Goal: Information Seeking & Learning: Learn about a topic

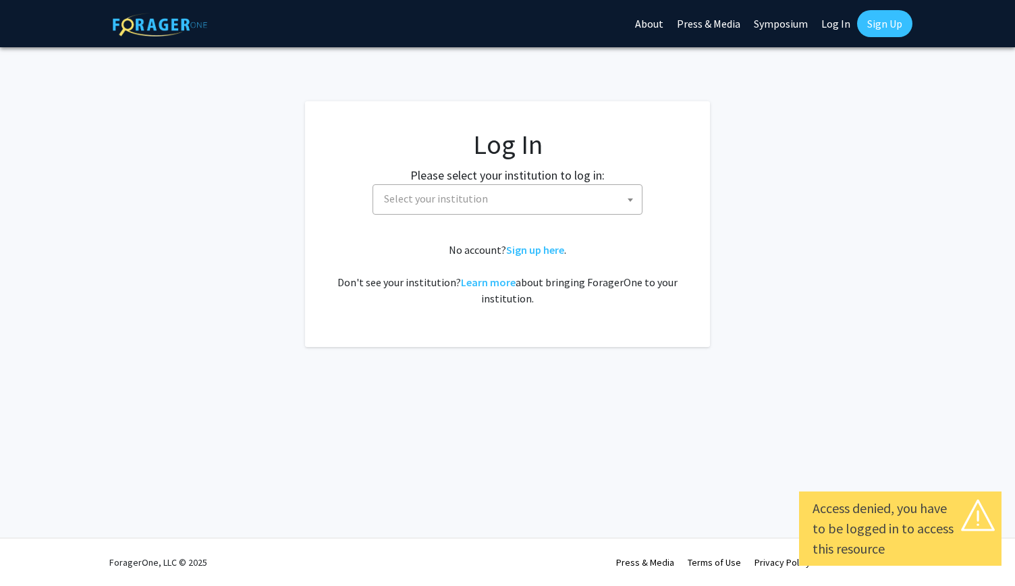
select select
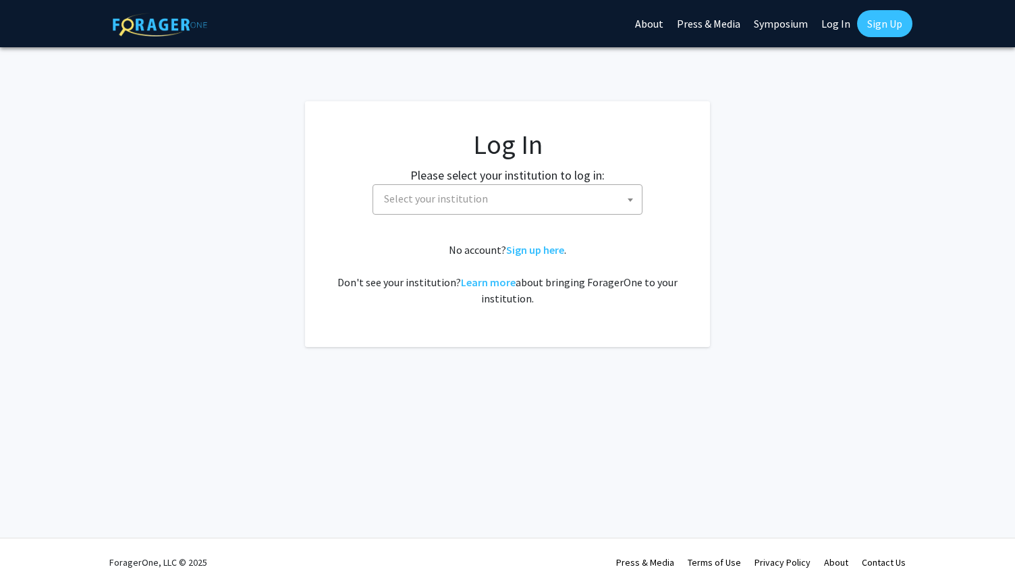
click at [543, 198] on span "Select your institution" at bounding box center [510, 199] width 263 height 28
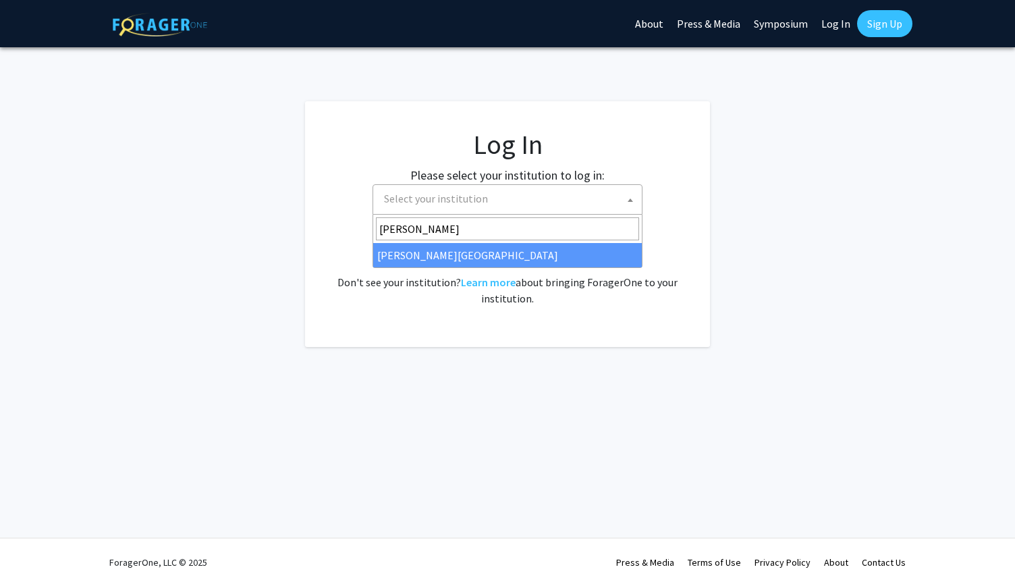
type input "[PERSON_NAME]"
select select "24"
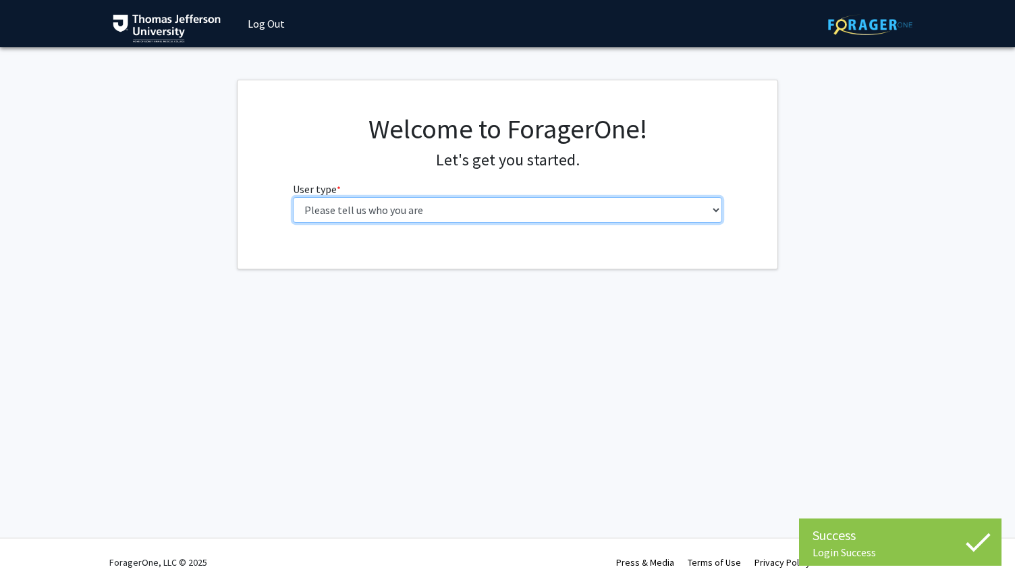
click at [467, 217] on select "Please tell us who you are Undergraduate Student Master's Student Doctoral Cand…" at bounding box center [508, 210] width 430 height 26
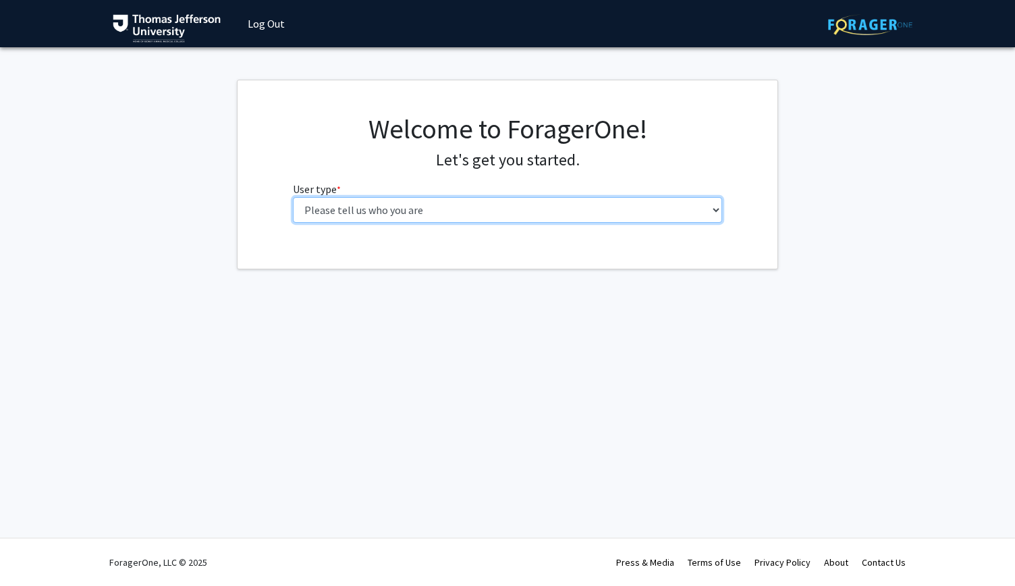
select select "3: doc"
click at [293, 197] on select "Please tell us who you are Undergraduate Student Master's Student Doctoral Cand…" at bounding box center [508, 210] width 430 height 26
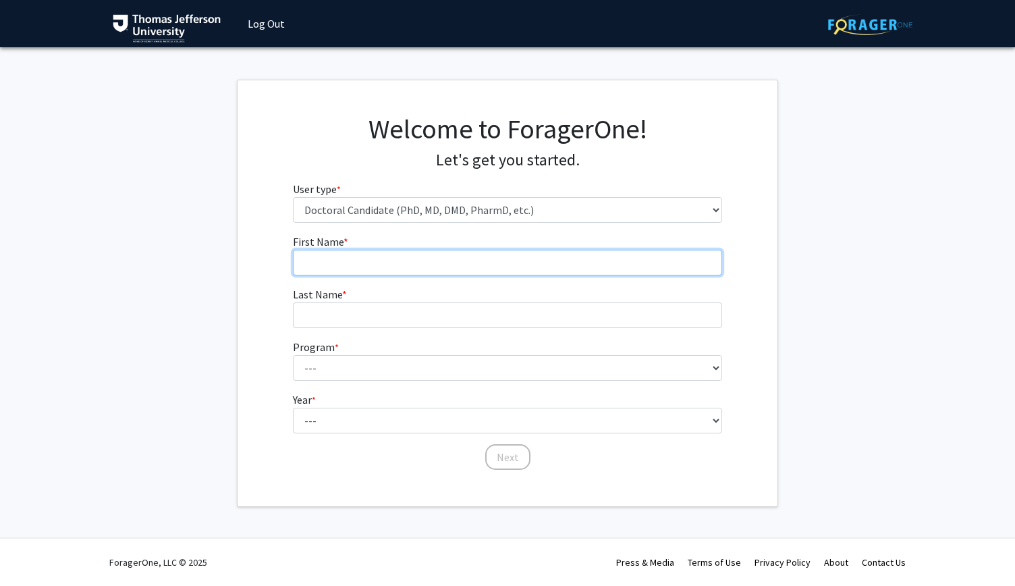
click at [444, 252] on input "First Name * required" at bounding box center [508, 263] width 430 height 26
type input "Ilanit"
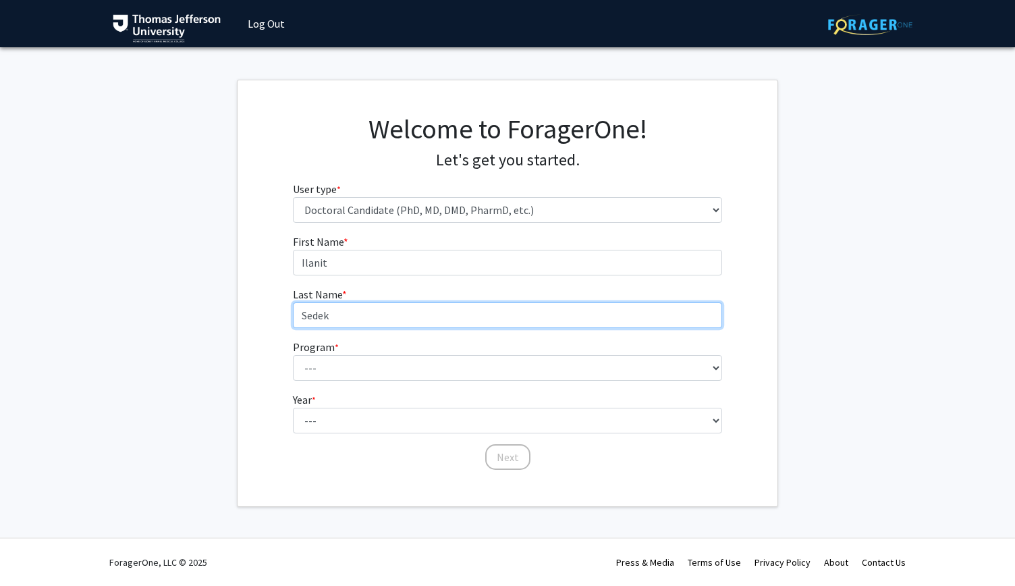
type input "Sedek"
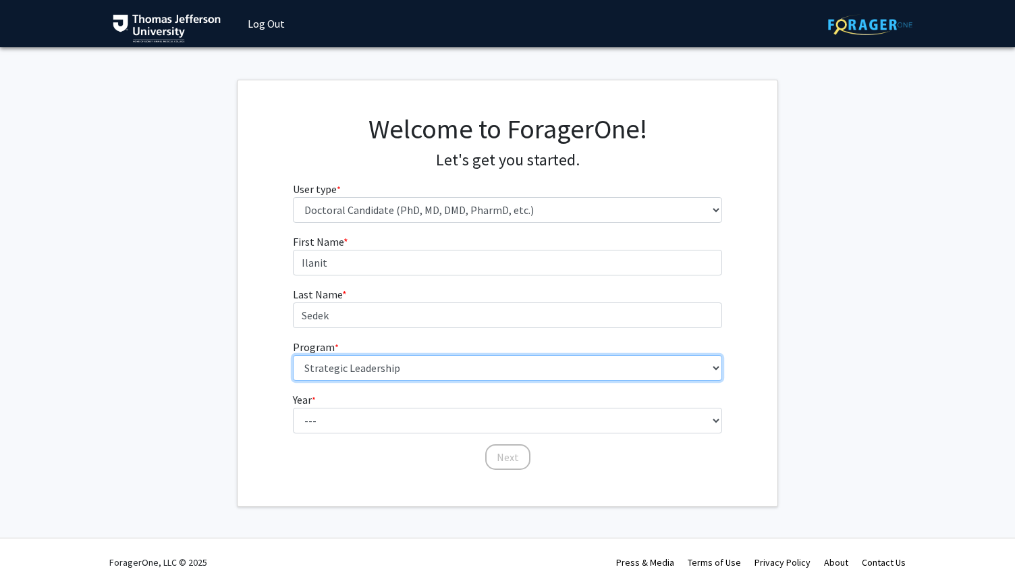
click at [402, 367] on select "--- Accelerated 3+3 BS in Health Sciences/Doctor of [MEDICAL_DATA] Accelerated …" at bounding box center [508, 368] width 430 height 26
select select "35: 815"
click at [293, 355] on select "--- Accelerated 3+3 BS in Health Sciences/Doctor of [MEDICAL_DATA] Accelerated …" at bounding box center [508, 368] width 430 height 26
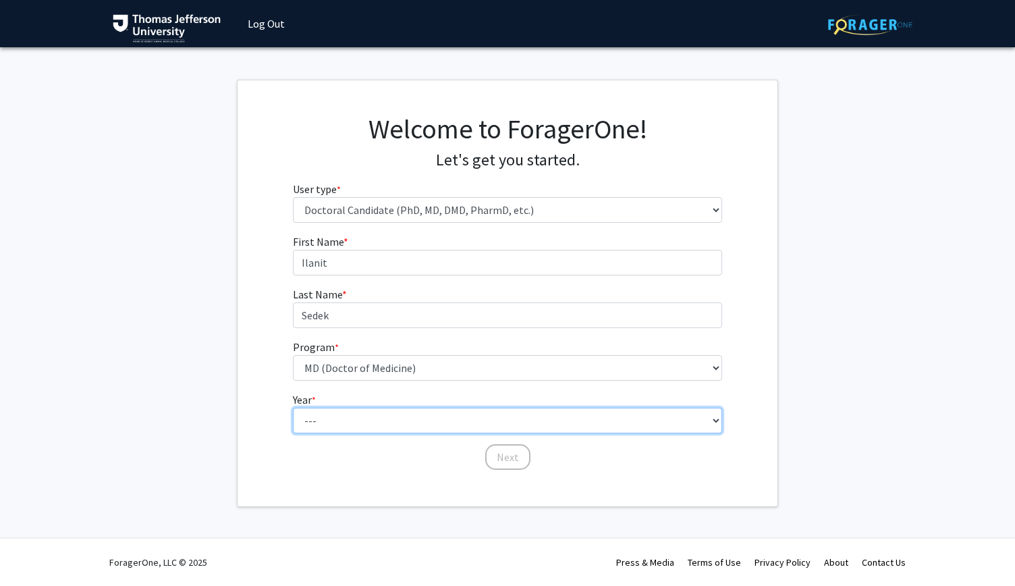
click at [453, 416] on select "--- First Year Second Year Third Year Fourth Year Fifth Year Sixth Year Seventh…" at bounding box center [508, 421] width 430 height 26
select select "1: first_year"
click at [293, 408] on select "--- First Year Second Year Third Year Fourth Year Fifth Year Sixth Year Seventh…" at bounding box center [508, 421] width 430 height 26
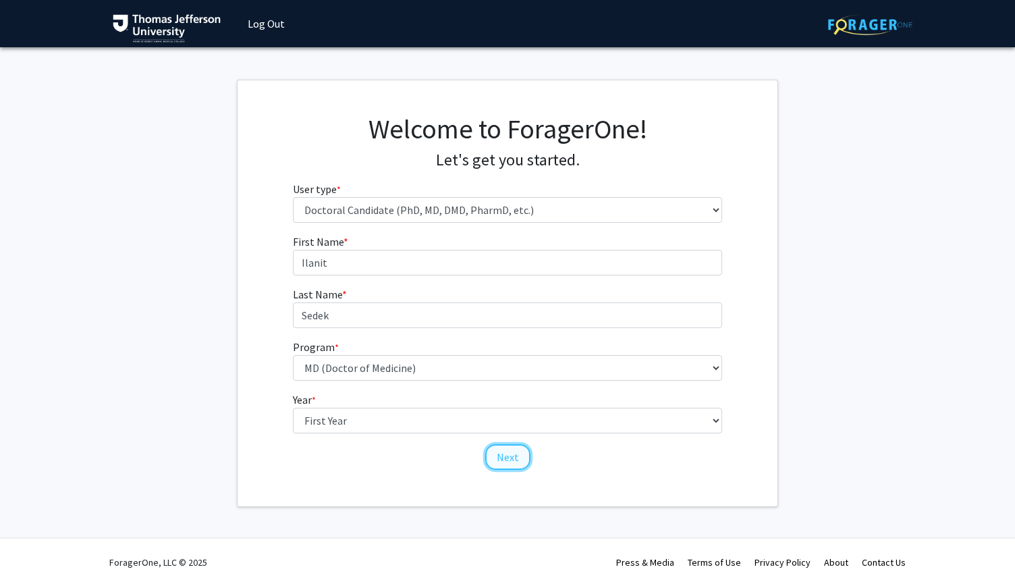
click at [518, 451] on button "Next" at bounding box center [507, 457] width 45 height 26
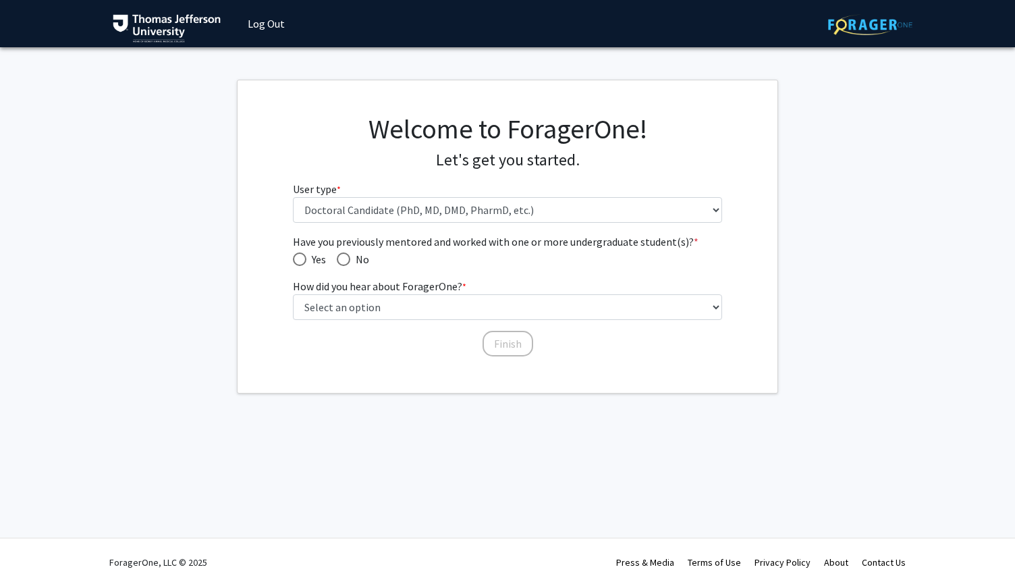
click at [305, 263] on span "Have you previously mentored and worked with one or more undergraduate student(…" at bounding box center [300, 259] width 14 height 14
click at [305, 263] on input "Yes" at bounding box center [300, 259] width 14 height 14
radio input "true"
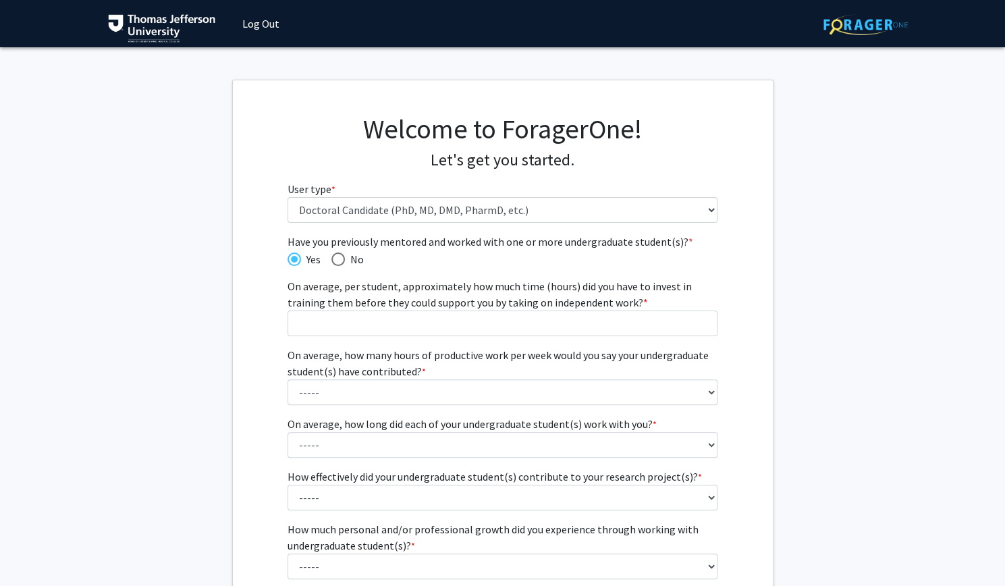
click at [344, 256] on span "Have you previously mentored and worked with one or more undergraduate student(…" at bounding box center [338, 259] width 14 height 14
click at [344, 256] on input "No" at bounding box center [338, 259] width 14 height 14
radio input "true"
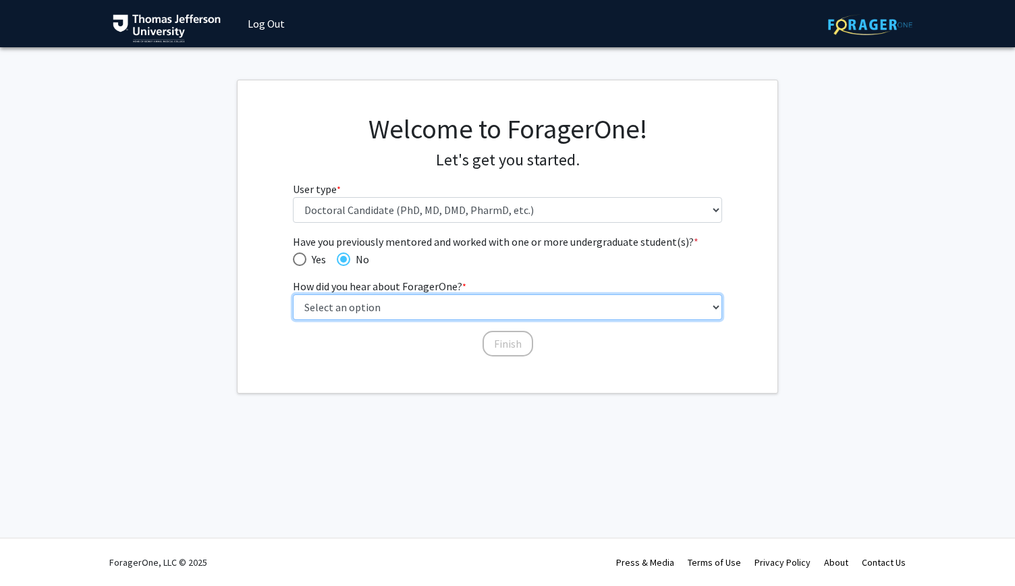
click at [431, 306] on select "Select an option Peer/student recommendation Faculty/staff recommendation Unive…" at bounding box center [508, 307] width 430 height 26
click at [293, 294] on select "Select an option Peer/student recommendation Faculty/staff recommendation Unive…" at bounding box center [508, 307] width 430 height 26
click at [500, 298] on select "Select an option Peer/student recommendation Faculty/staff recommendation Unive…" at bounding box center [508, 307] width 430 height 26
select select "2: faculty_recommendation"
click at [293, 294] on select "Select an option Peer/student recommendation Faculty/staff recommendation Unive…" at bounding box center [508, 307] width 430 height 26
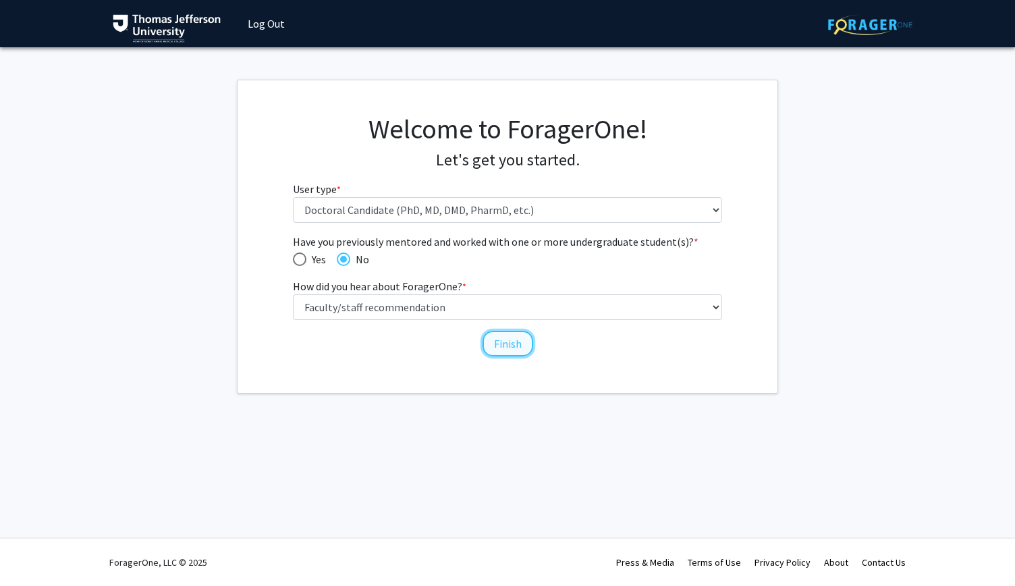
click at [519, 342] on button "Finish" at bounding box center [508, 344] width 51 height 26
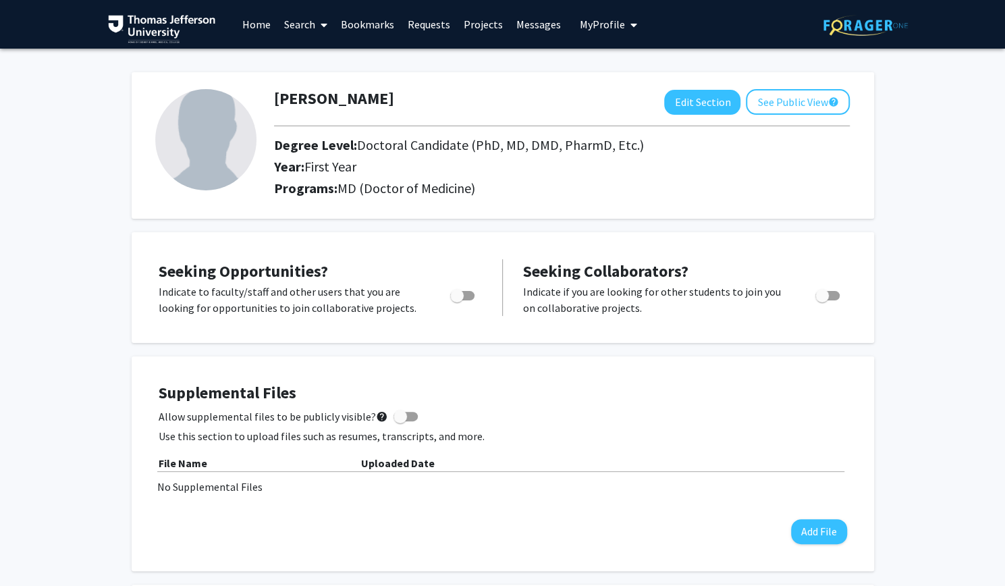
click at [315, 24] on link "Search" at bounding box center [305, 24] width 57 height 47
click at [470, 28] on link "Projects" at bounding box center [483, 24] width 53 height 47
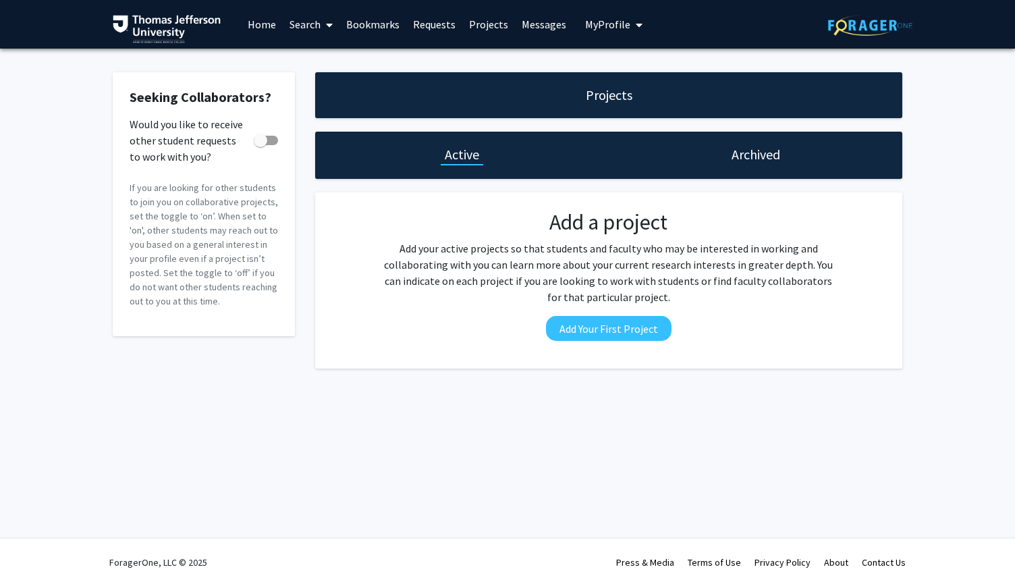
click at [324, 24] on span at bounding box center [327, 24] width 12 height 47
click at [274, 20] on link "Home" at bounding box center [262, 24] width 42 height 47
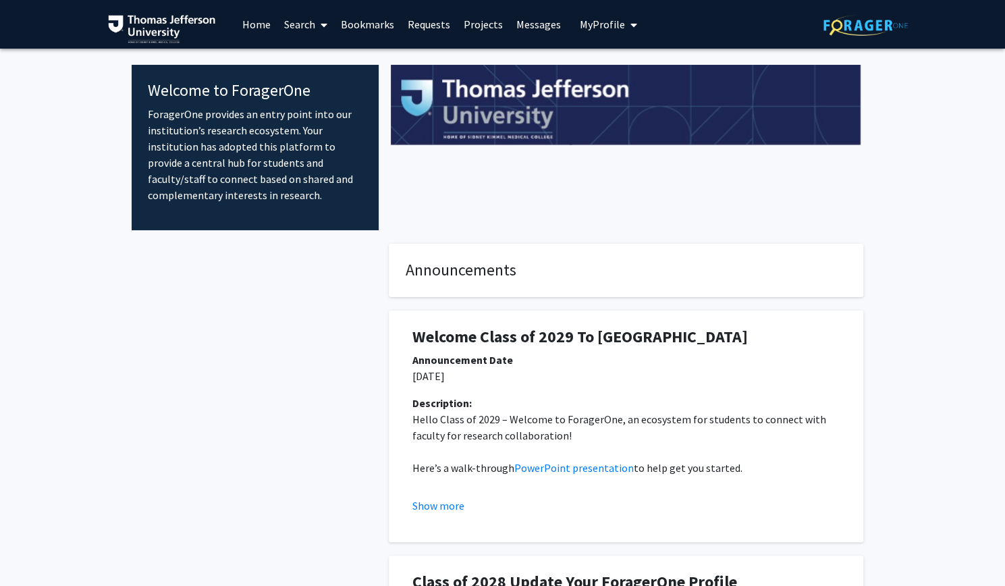
click at [320, 21] on span at bounding box center [321, 24] width 12 height 47
click at [336, 87] on span "Students" at bounding box center [318, 89] width 82 height 27
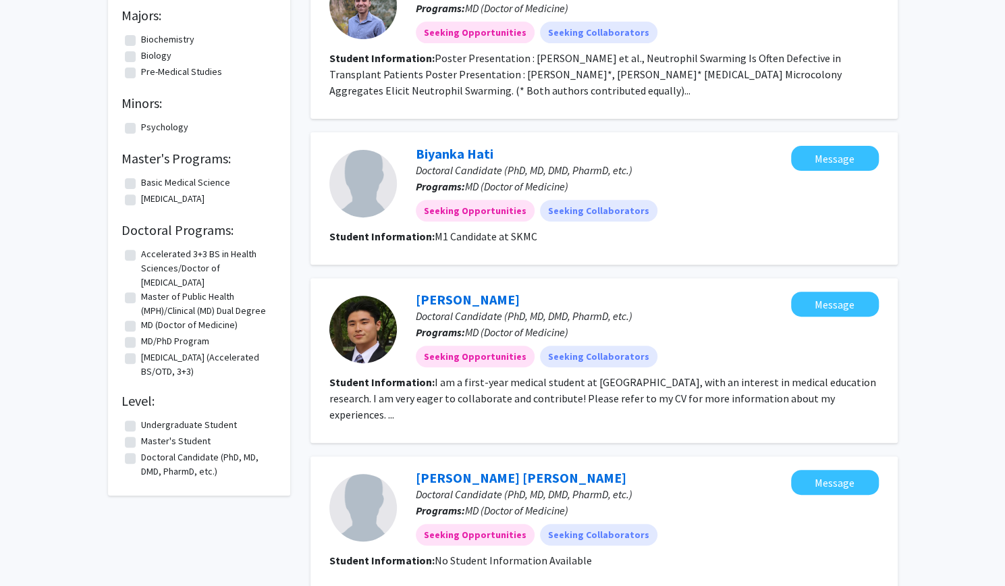
scroll to position [182, 0]
click at [162, 466] on label "Doctoral Candidate (PhD, MD, DMD, PharmD, etc.)" at bounding box center [207, 465] width 132 height 28
click at [150, 460] on input "Doctoral Candidate (PhD, MD, DMD, PharmD, etc.)" at bounding box center [145, 455] width 9 height 9
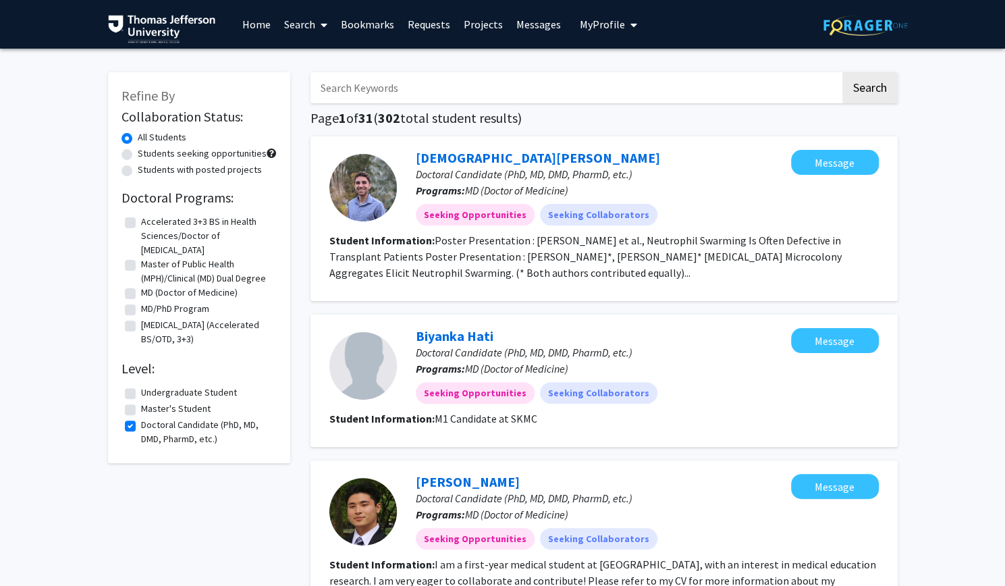
click at [171, 438] on label "Doctoral Candidate (PhD, MD, DMD, PharmD, etc.)" at bounding box center [207, 432] width 132 height 28
click at [150, 427] on input "Doctoral Candidate (PhD, MD, DMD, PharmD, etc.)" at bounding box center [145, 422] width 9 height 9
checkbox input "false"
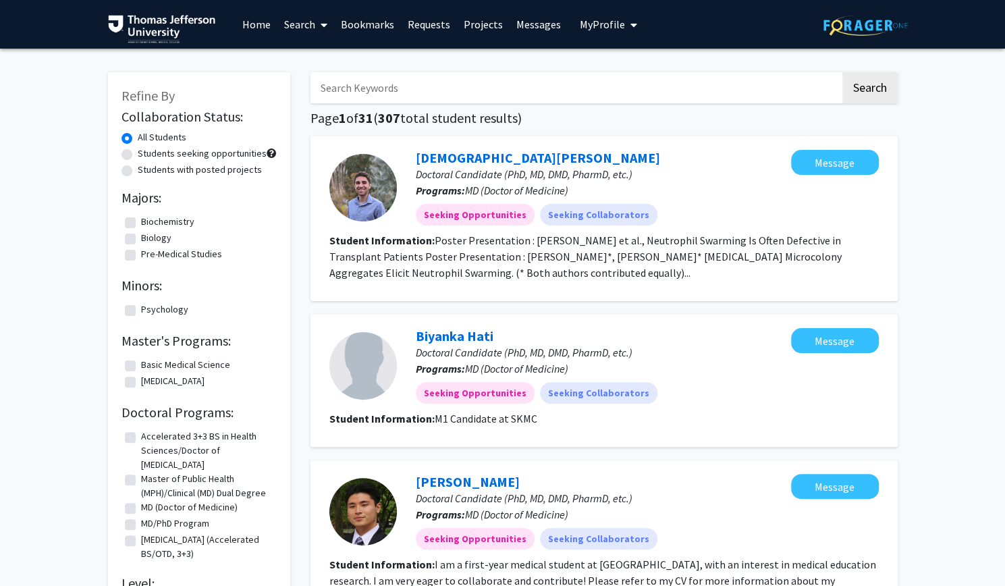
click at [224, 167] on label "Students with posted projects" at bounding box center [200, 170] width 124 height 14
click at [146, 167] on input "Students with posted projects" at bounding box center [142, 167] width 9 height 9
radio input "true"
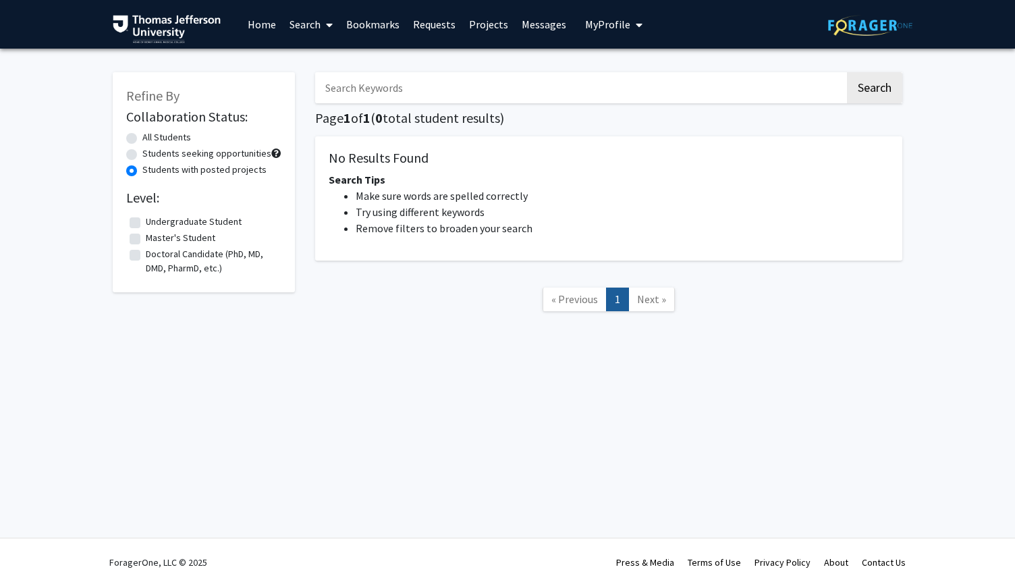
click at [173, 135] on label "All Students" at bounding box center [166, 137] width 49 height 14
click at [151, 135] on input "All Students" at bounding box center [146, 134] width 9 height 9
radio input "true"
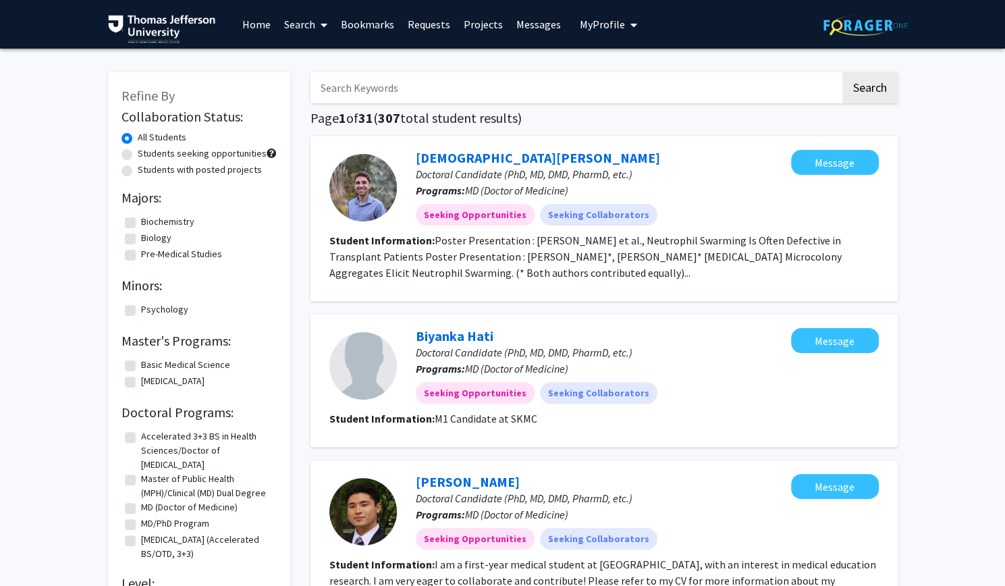
click at [489, 29] on link "Projects" at bounding box center [483, 24] width 53 height 47
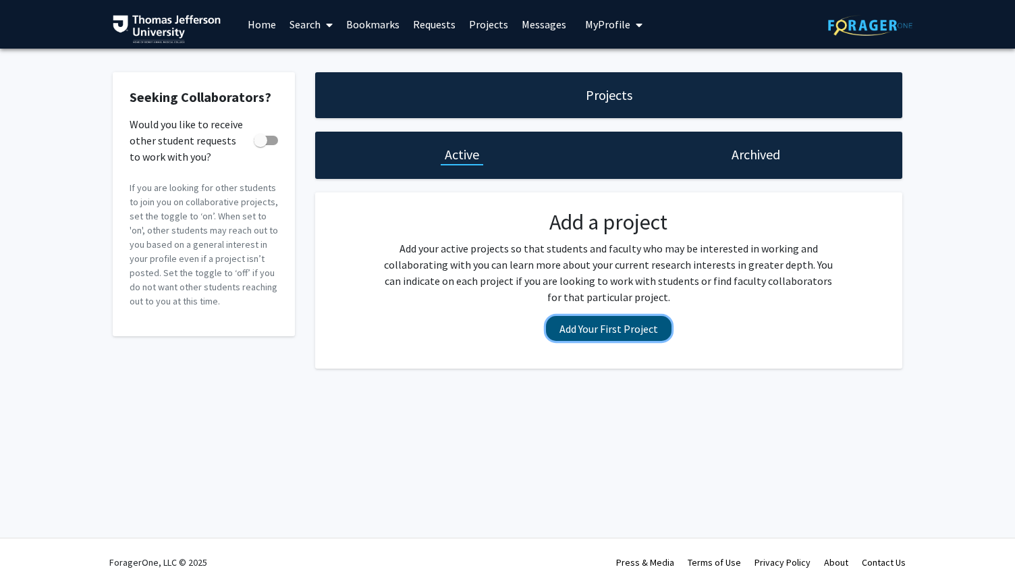
click at [604, 331] on button "Add Your First Project" at bounding box center [609, 328] width 126 height 25
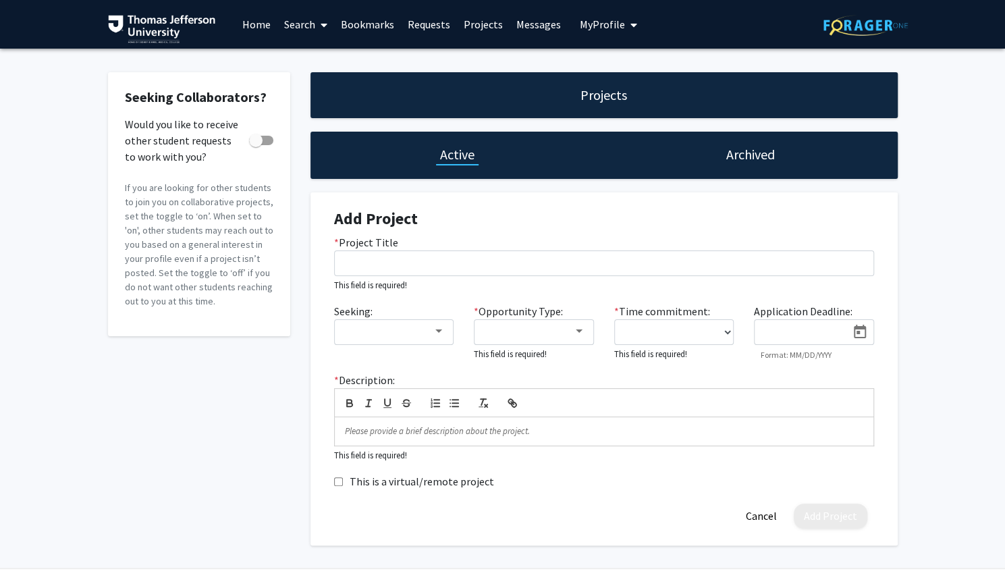
click at [327, 22] on icon at bounding box center [324, 25] width 7 height 11
click at [335, 59] on span "Faculty/Staff" at bounding box center [326, 62] width 99 height 27
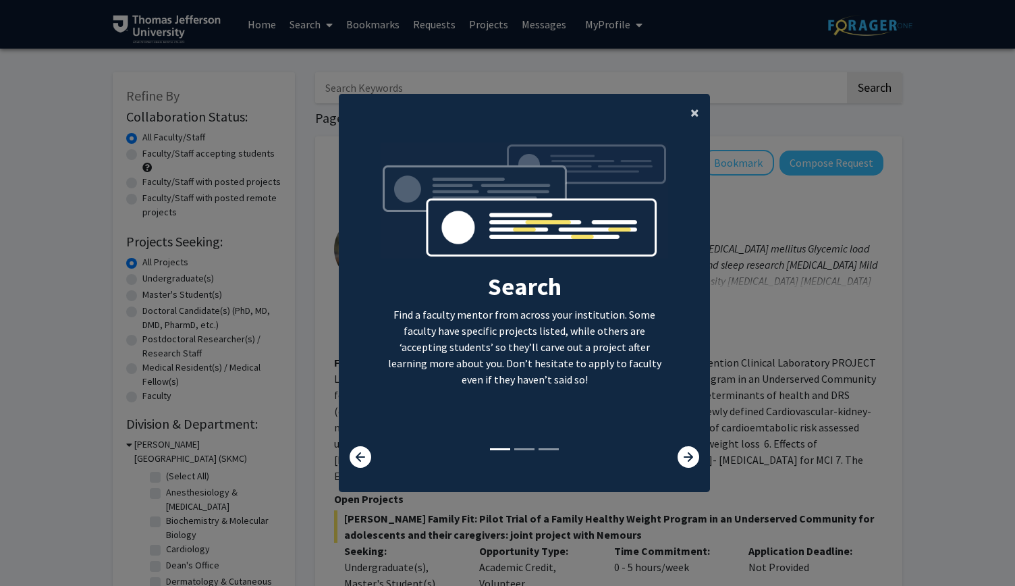
click at [684, 115] on button "×" at bounding box center [695, 113] width 30 height 38
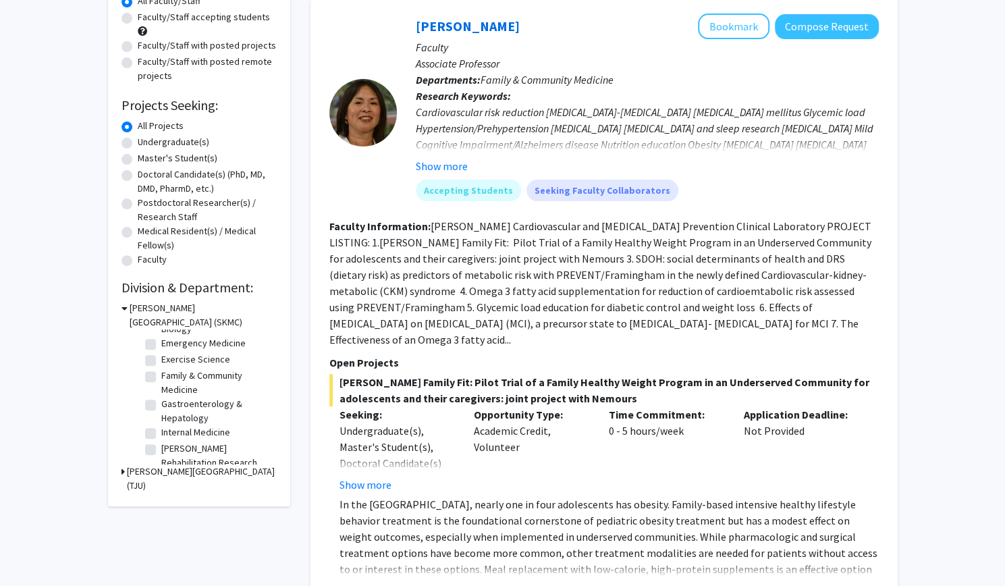
scroll to position [131, 0]
click at [220, 358] on label "Exercise Science" at bounding box center [195, 359] width 69 height 14
click at [170, 358] on input "Exercise Science" at bounding box center [165, 356] width 9 height 9
checkbox input "true"
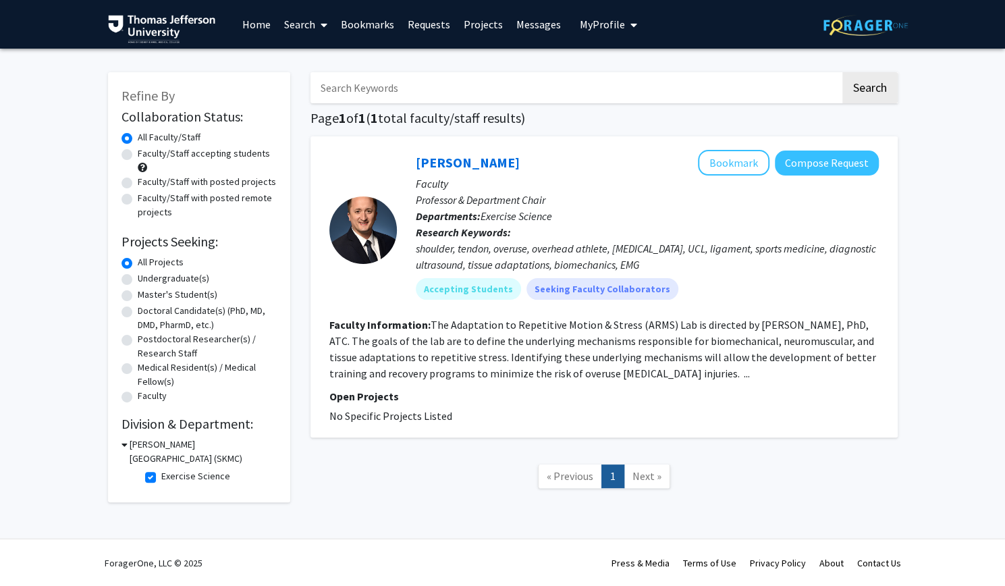
scroll to position [1, 0]
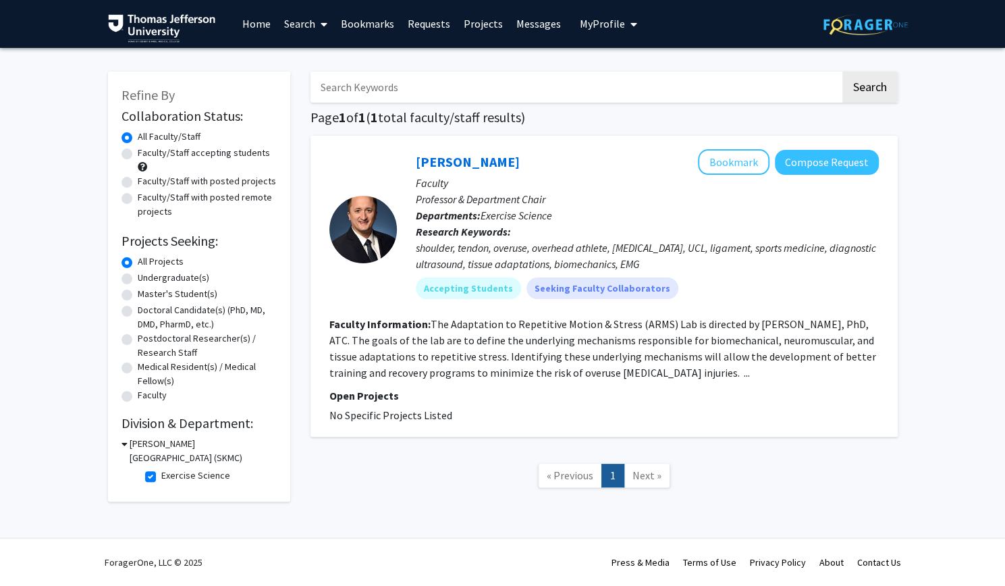
click at [124, 446] on icon at bounding box center [125, 444] width 6 height 14
click at [127, 446] on h3 "[PERSON_NAME][GEOGRAPHIC_DATA] (SKMC)" at bounding box center [202, 451] width 150 height 28
click at [157, 479] on fg-checkbox "Exercise Science Exercise Science" at bounding box center [209, 476] width 128 height 16
click at [687, 372] on fg-read-more "The Adaptation to Repetitive Motion & Stress (ARMS) Lab is directed by [PERSON_…" at bounding box center [602, 348] width 547 height 62
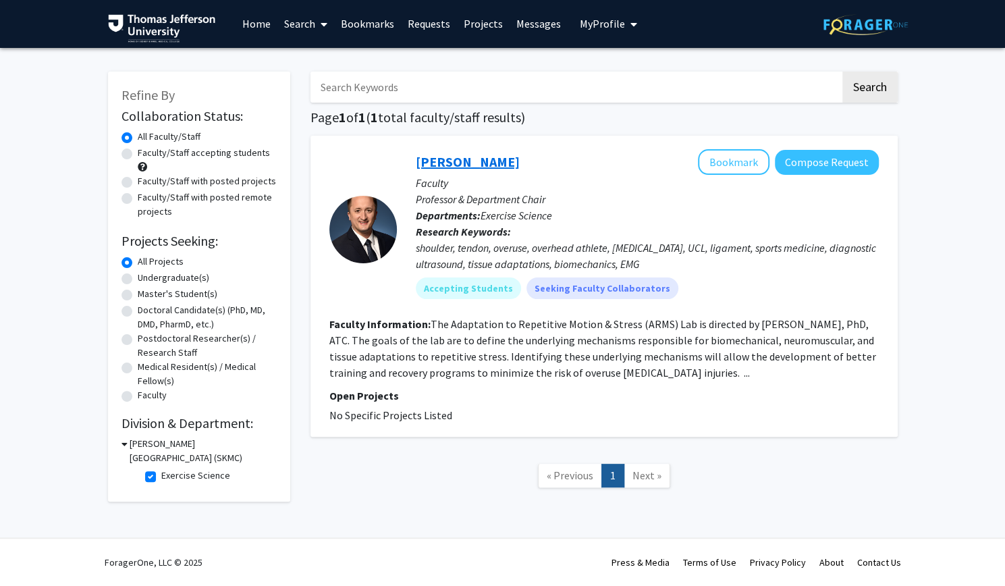
click at [481, 159] on link "[PERSON_NAME]" at bounding box center [468, 161] width 104 height 17
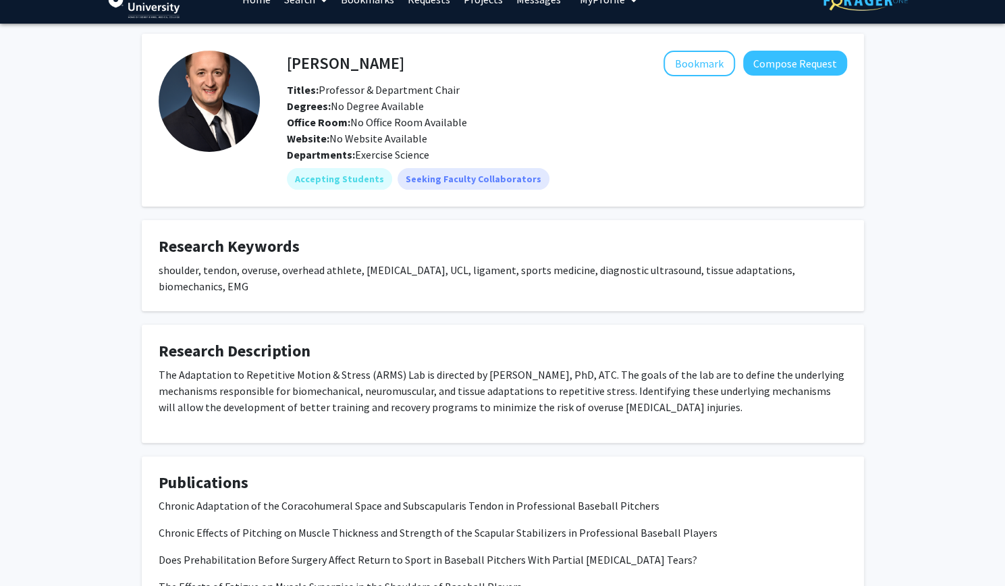
scroll to position [20, 0]
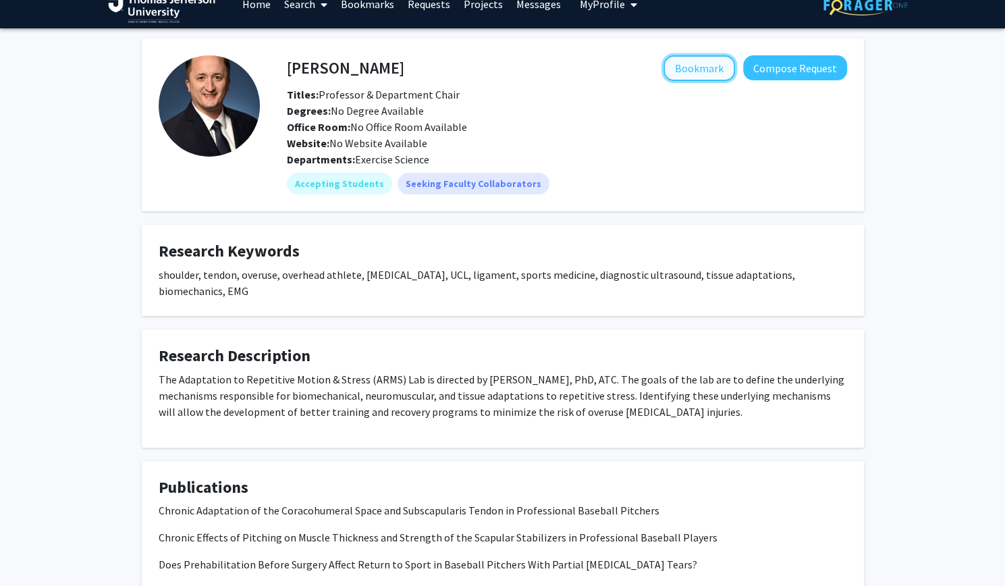
click at [697, 71] on button "Bookmark" at bounding box center [700, 68] width 72 height 26
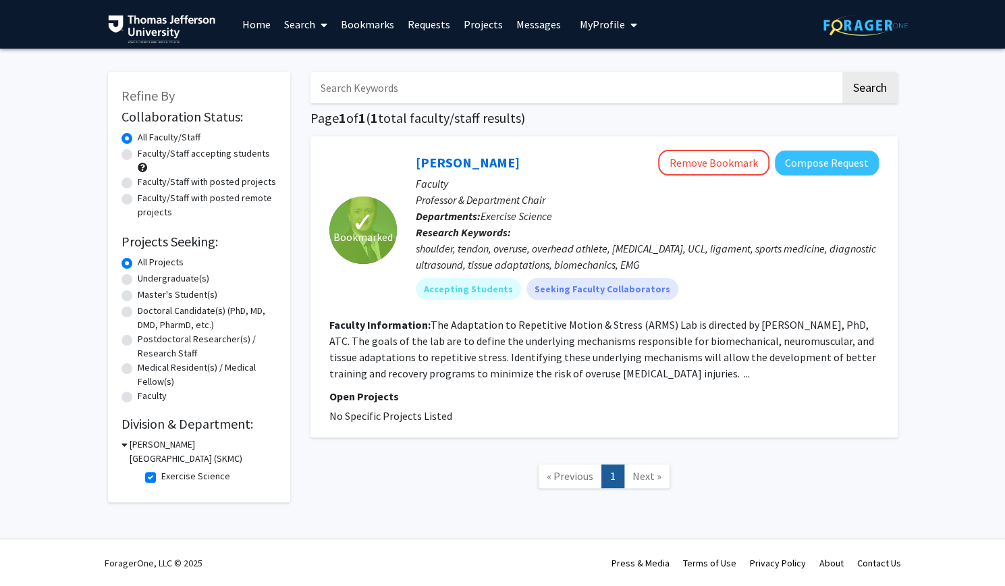
click at [161, 476] on label "Exercise Science" at bounding box center [195, 476] width 69 height 14
click at [161, 476] on input "Exercise Science" at bounding box center [165, 473] width 9 height 9
checkbox input "false"
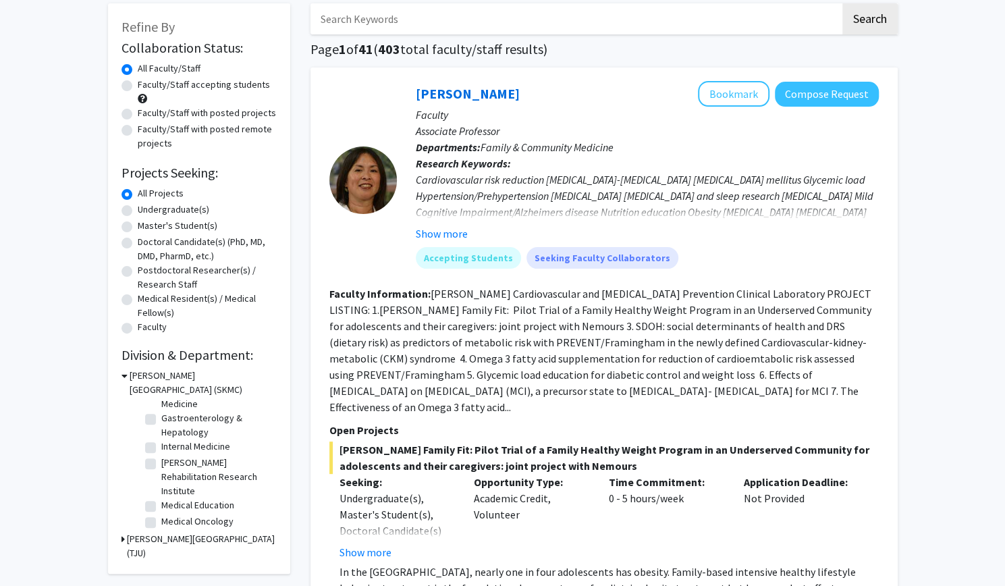
scroll to position [186, 0]
click at [161, 419] on label "Gastroenterology & Hepatology" at bounding box center [217, 422] width 112 height 28
click at [161, 417] on input "Gastroenterology & Hepatology" at bounding box center [165, 412] width 9 height 9
checkbox input "true"
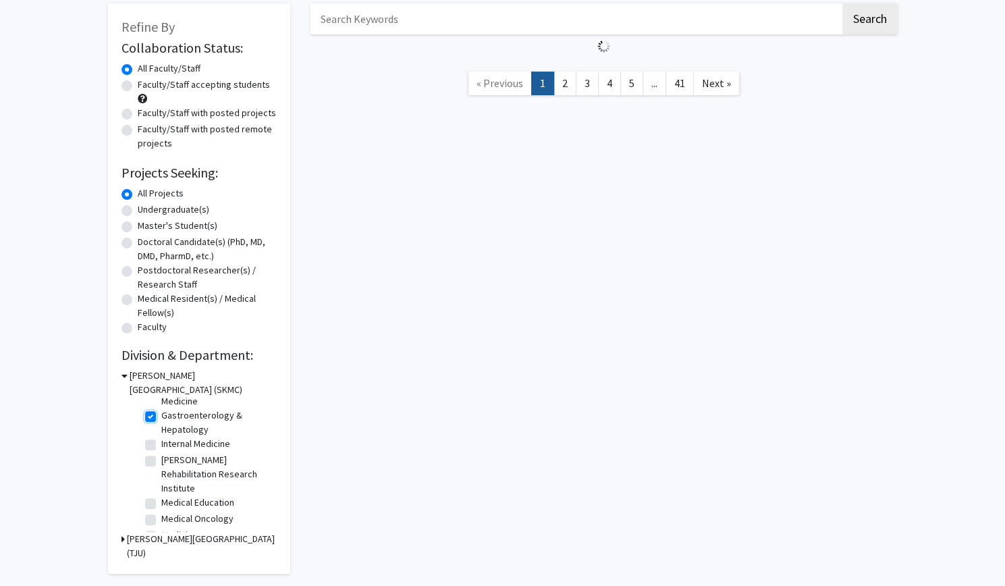
checkbox input "true"
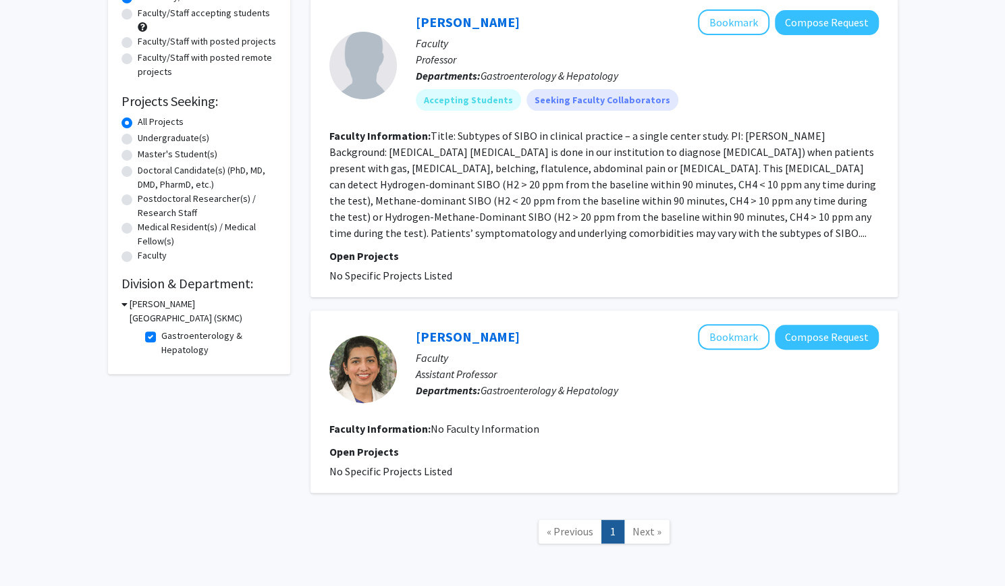
scroll to position [140, 0]
click at [161, 338] on label "Gastroenterology & Hepatology" at bounding box center [217, 343] width 112 height 28
click at [161, 338] on input "Gastroenterology & Hepatology" at bounding box center [165, 333] width 9 height 9
checkbox input "false"
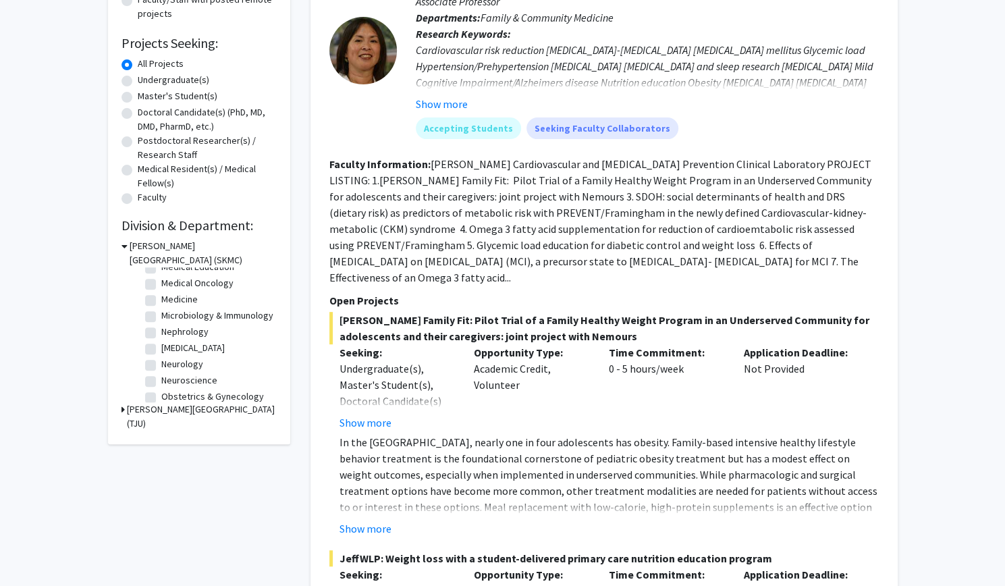
scroll to position [296, 0]
click at [221, 281] on label "Medical Oncology" at bounding box center [197, 280] width 72 height 14
click at [170, 281] on input "Medical Oncology" at bounding box center [165, 277] width 9 height 9
checkbox input "true"
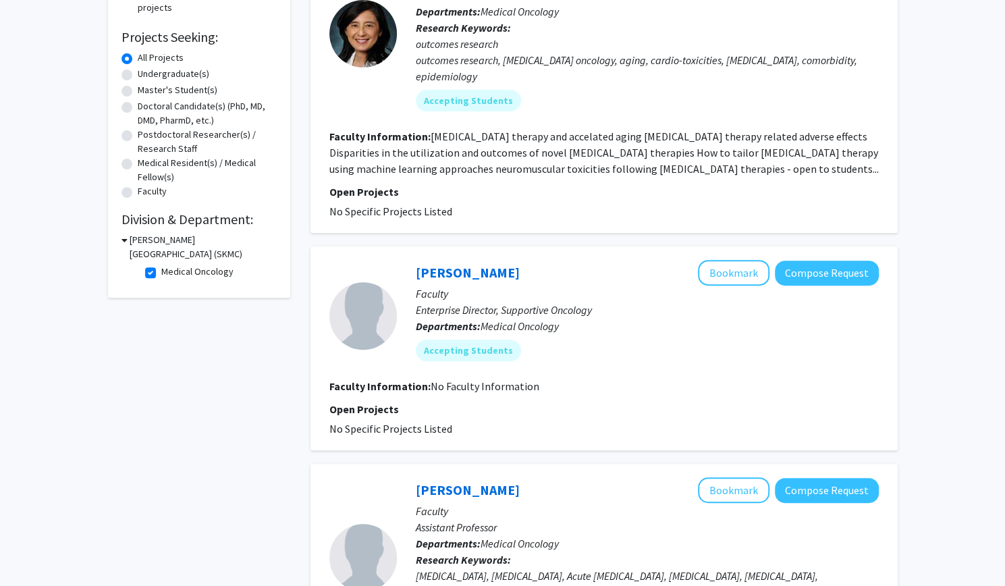
scroll to position [133, 0]
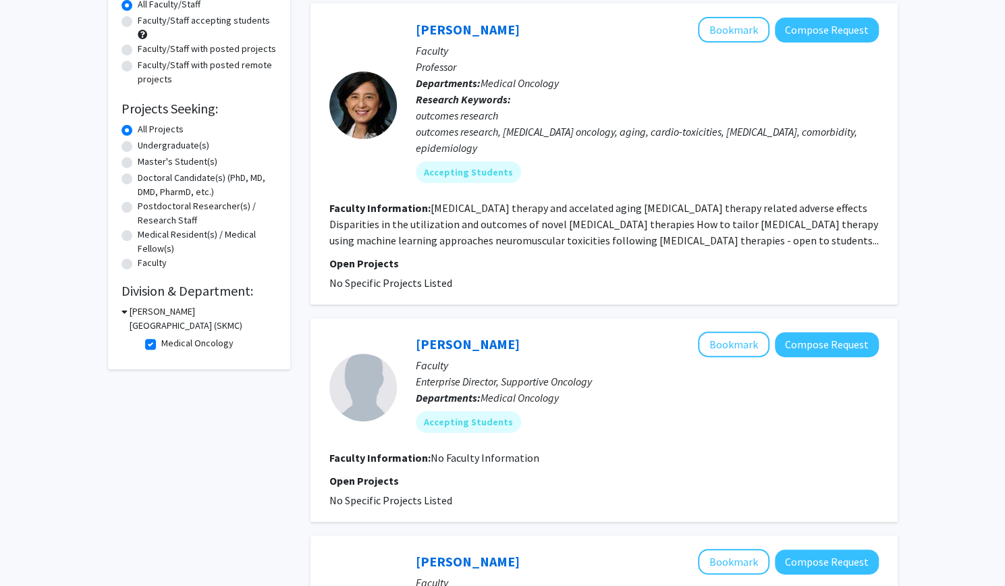
click at [161, 346] on label "Medical Oncology" at bounding box center [197, 343] width 72 height 14
click at [161, 345] on input "Medical Oncology" at bounding box center [165, 340] width 9 height 9
checkbox input "false"
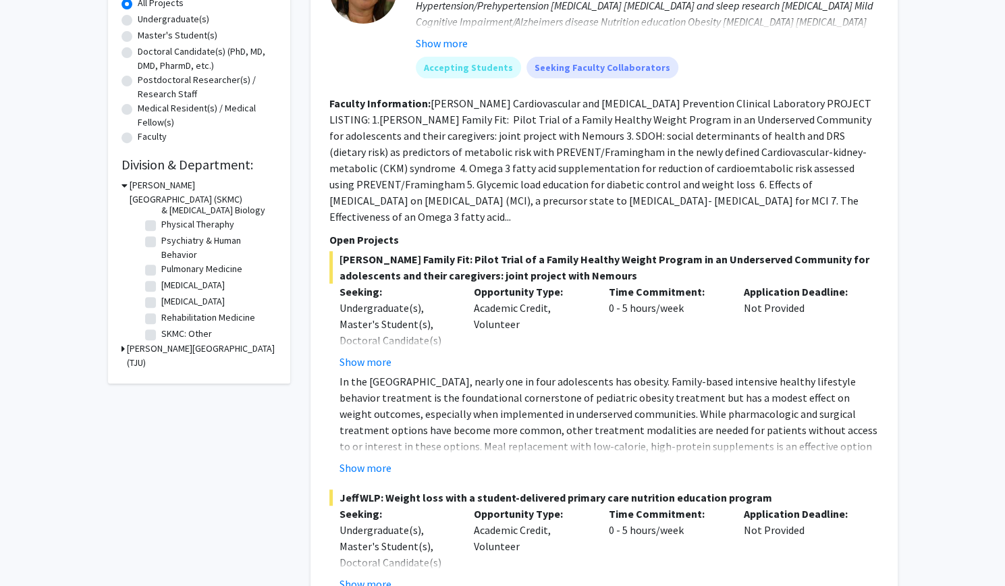
scroll to position [556, 0]
click at [192, 274] on label "Pulmonary Medicine" at bounding box center [201, 267] width 81 height 14
click at [170, 269] on input "Pulmonary Medicine" at bounding box center [165, 264] width 9 height 9
checkbox input "true"
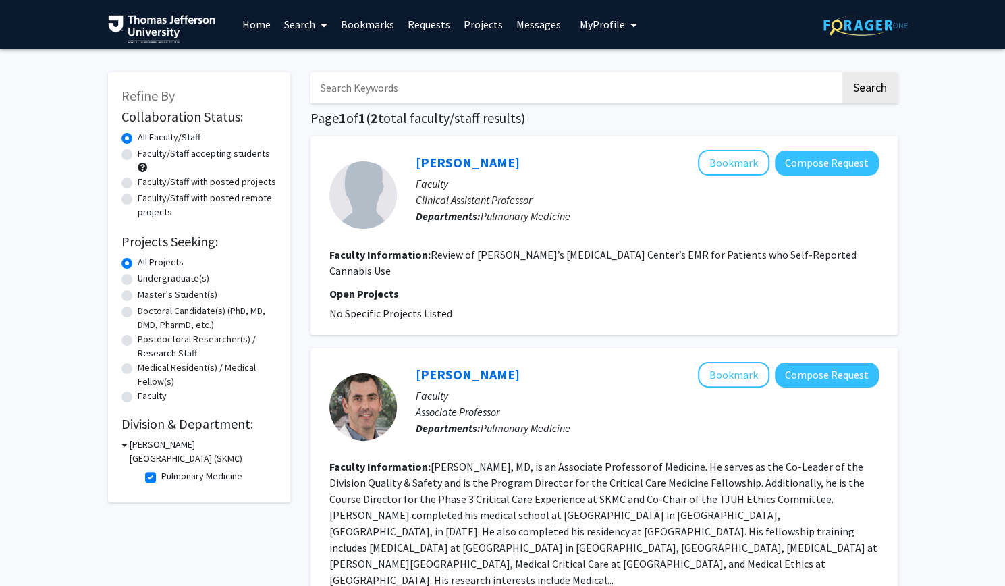
click at [161, 476] on label "Pulmonary Medicine" at bounding box center [201, 476] width 81 height 14
click at [161, 476] on input "Pulmonary Medicine" at bounding box center [165, 473] width 9 height 9
checkbox input "false"
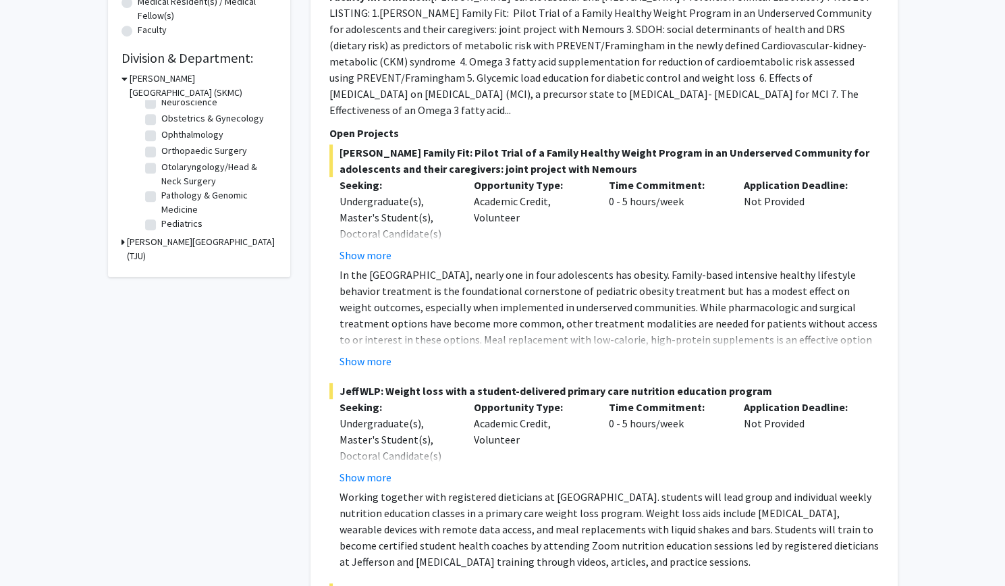
scroll to position [404, 0]
click at [216, 157] on label "Orthopaedic Surgery" at bounding box center [204, 149] width 86 height 14
click at [170, 151] on input "Orthopaedic Surgery" at bounding box center [165, 146] width 9 height 9
checkbox input "true"
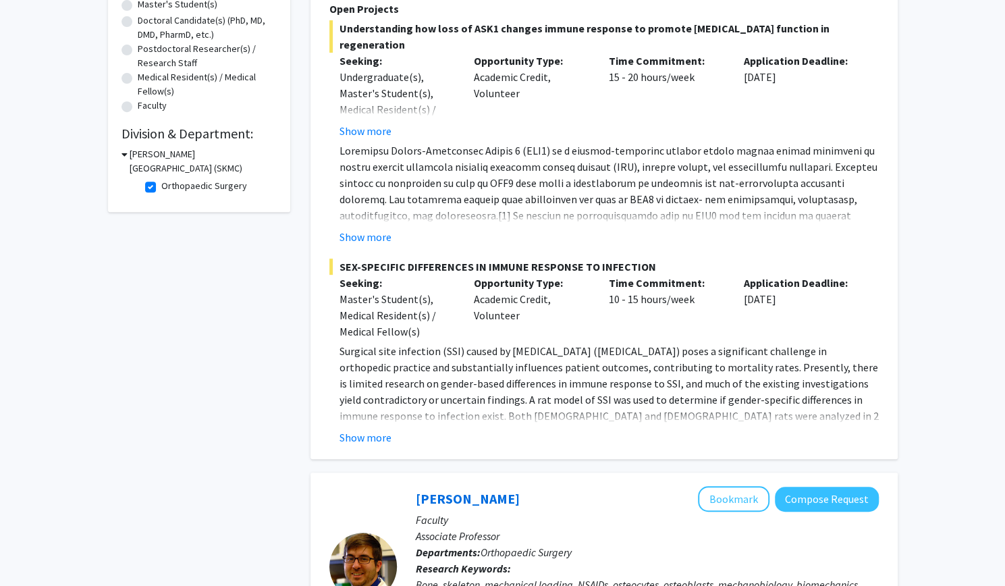
scroll to position [271, 0]
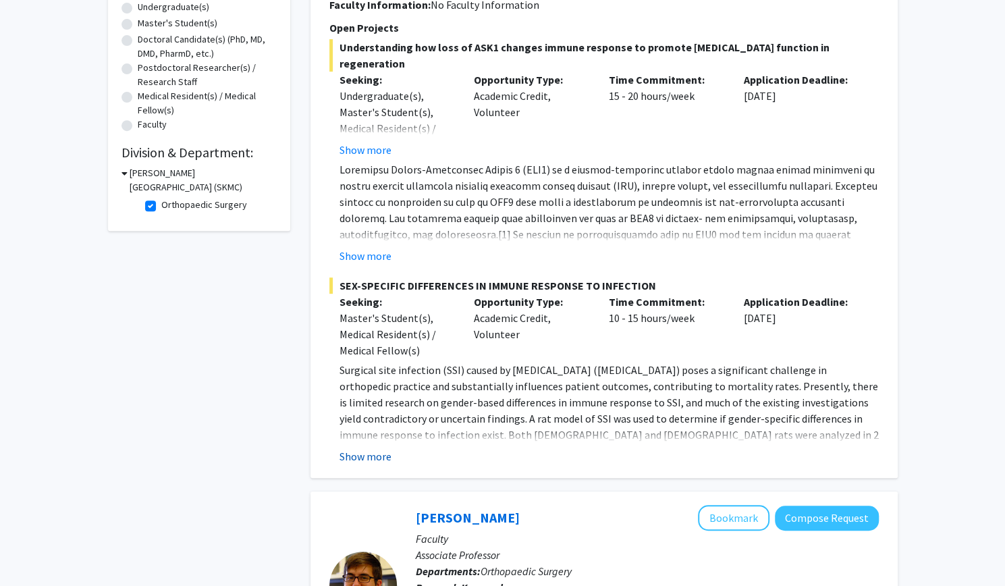
click at [354, 456] on button "Show more" at bounding box center [366, 456] width 52 height 16
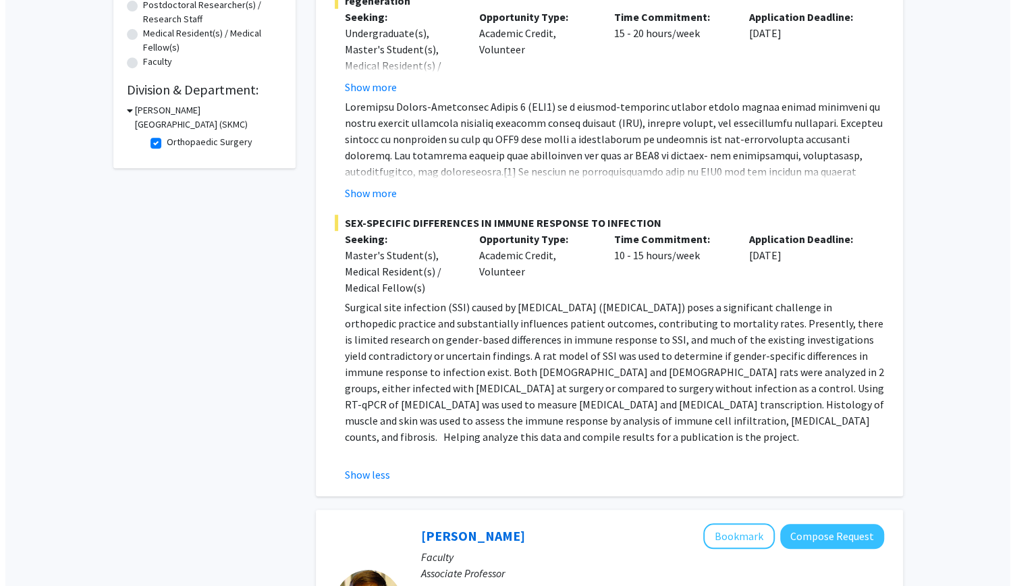
scroll to position [0, 0]
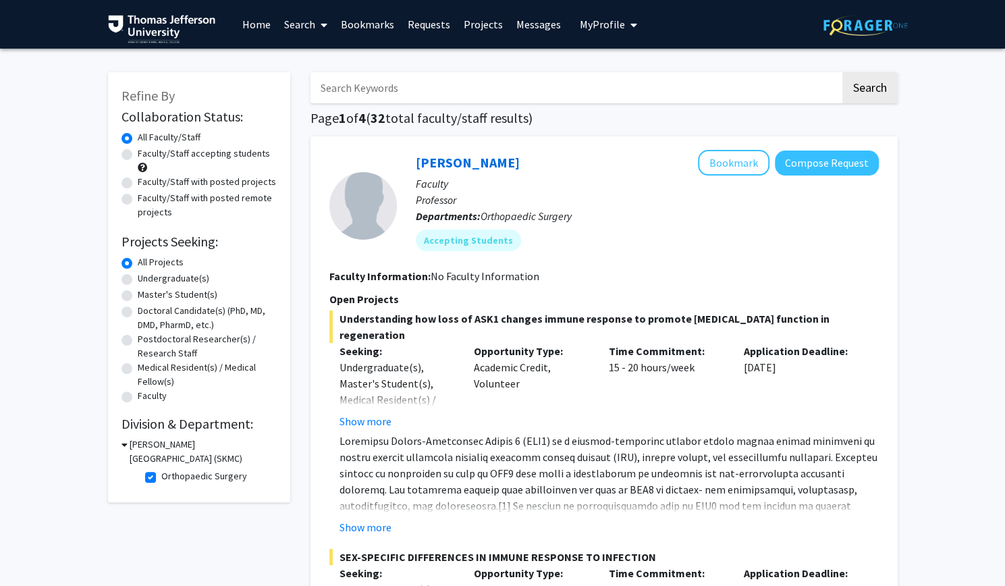
click at [161, 479] on label "Orthopaedic Surgery" at bounding box center [204, 476] width 86 height 14
click at [161, 478] on input "Orthopaedic Surgery" at bounding box center [165, 473] width 9 height 9
checkbox input "false"
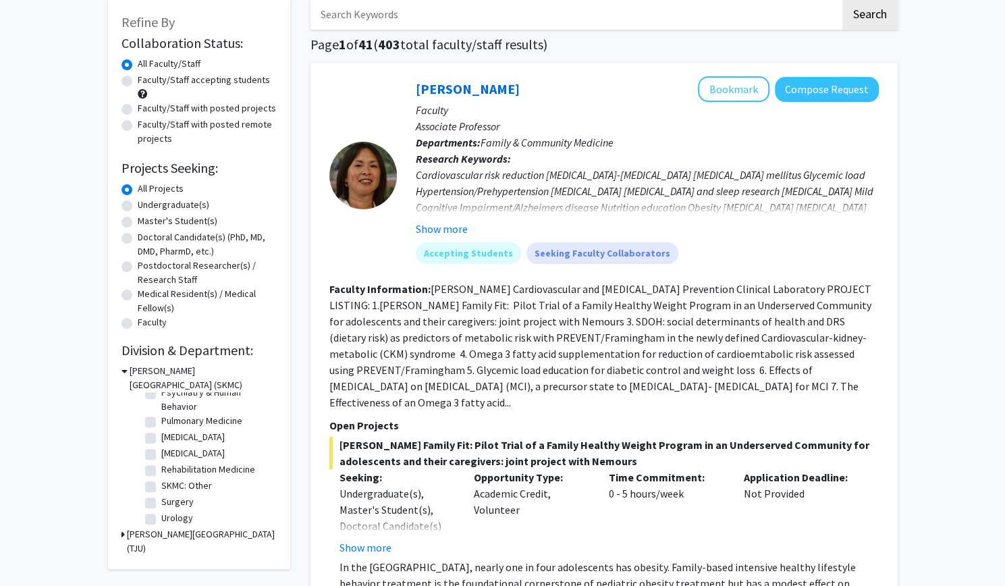
scroll to position [617, 0]
click at [161, 511] on label "Urology" at bounding box center [177, 515] width 32 height 14
click at [161, 511] on input "Urology" at bounding box center [165, 512] width 9 height 9
checkbox input "true"
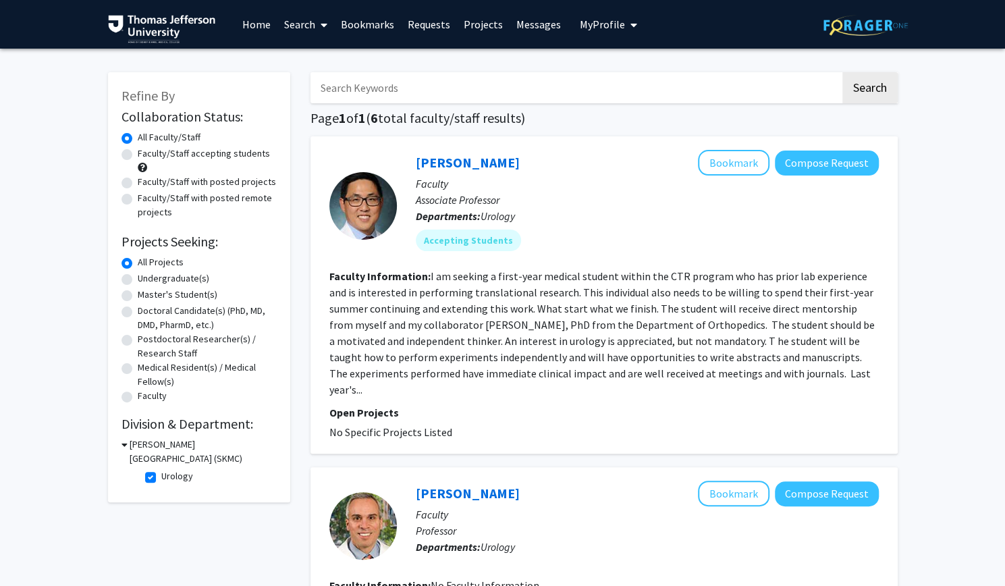
click at [161, 481] on label "Urology" at bounding box center [177, 476] width 32 height 14
click at [161, 478] on input "Urology" at bounding box center [165, 473] width 9 height 9
checkbox input "false"
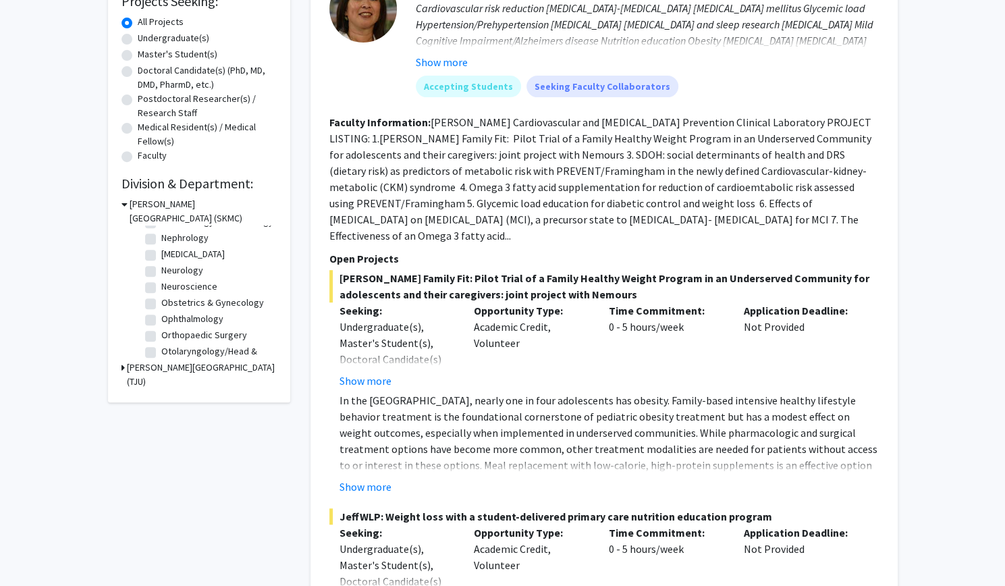
scroll to position [340, 0]
